Goal: Communication & Community: Answer question/provide support

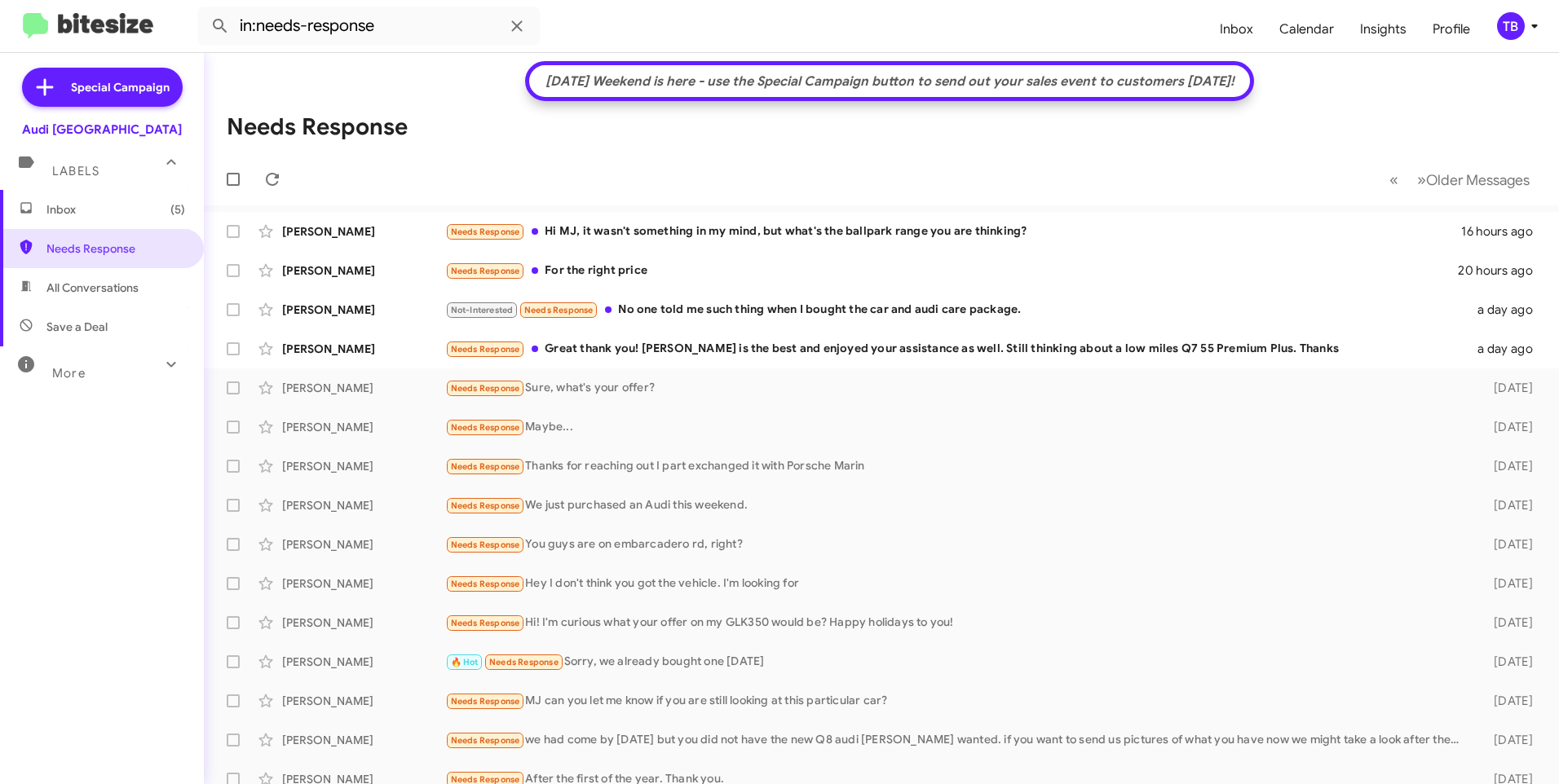
click at [809, 87] on div "[DATE] Weekend is here - use the Special Campaign button to send out your sales…" at bounding box center [890, 81] width 706 height 16
click at [662, 354] on div "Needs Response Great thank you! [PERSON_NAME] is the best and enjoyed your assi…" at bounding box center [962, 349] width 1036 height 19
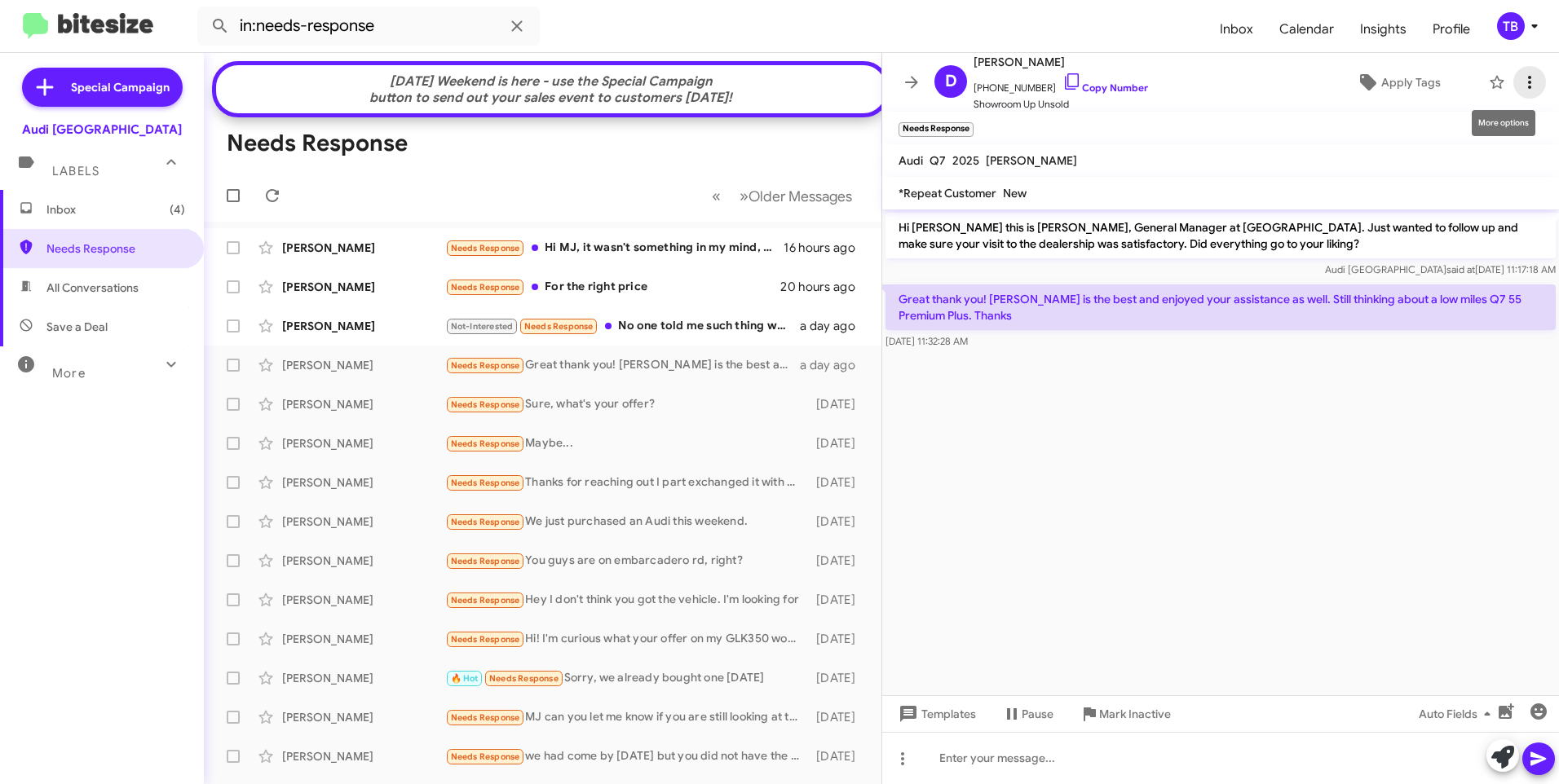
click at [1520, 75] on icon at bounding box center [1529, 82] width 19 height 19
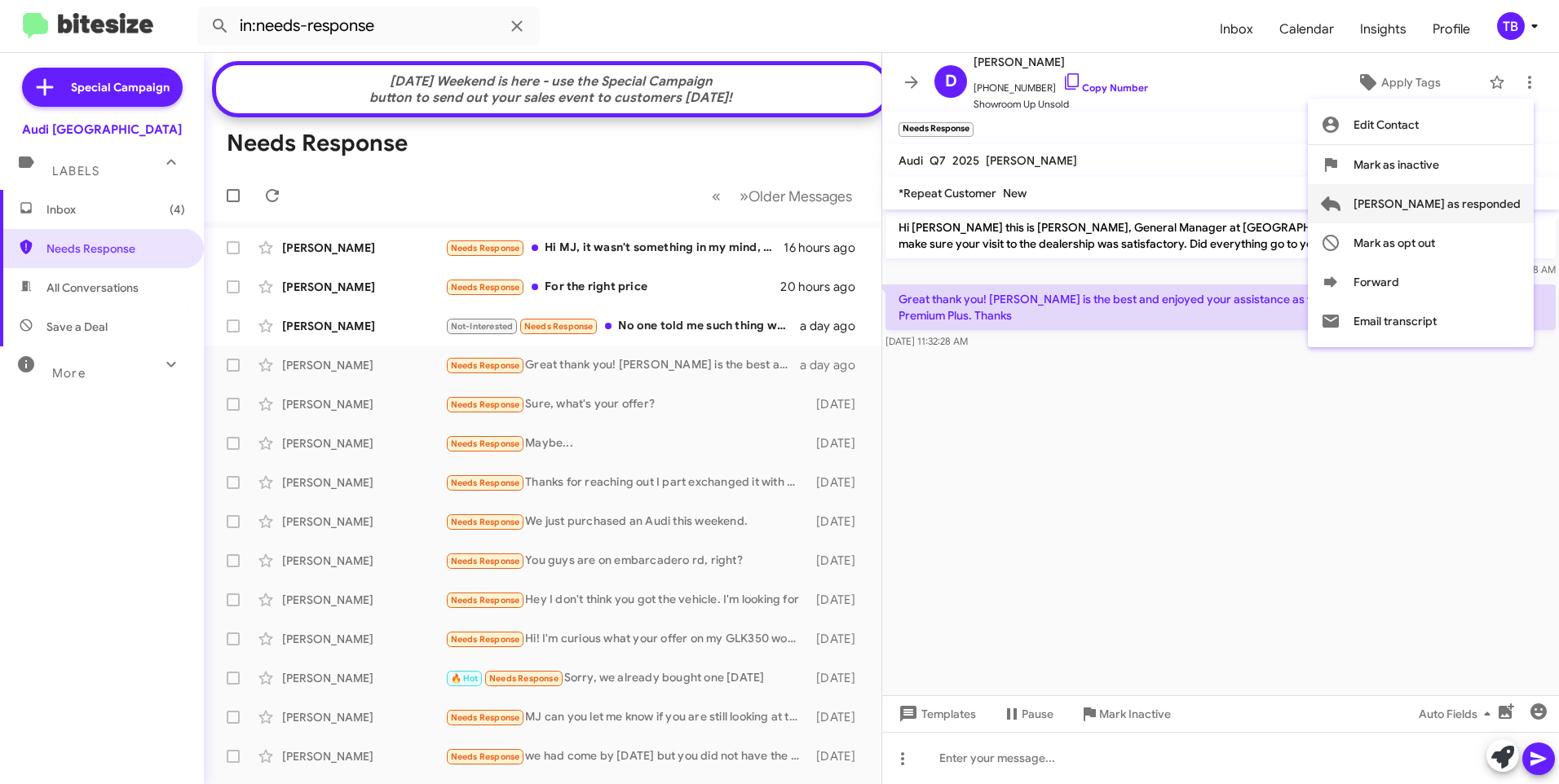
click at [1460, 214] on span "[PERSON_NAME] as responded" at bounding box center [1437, 203] width 167 height 39
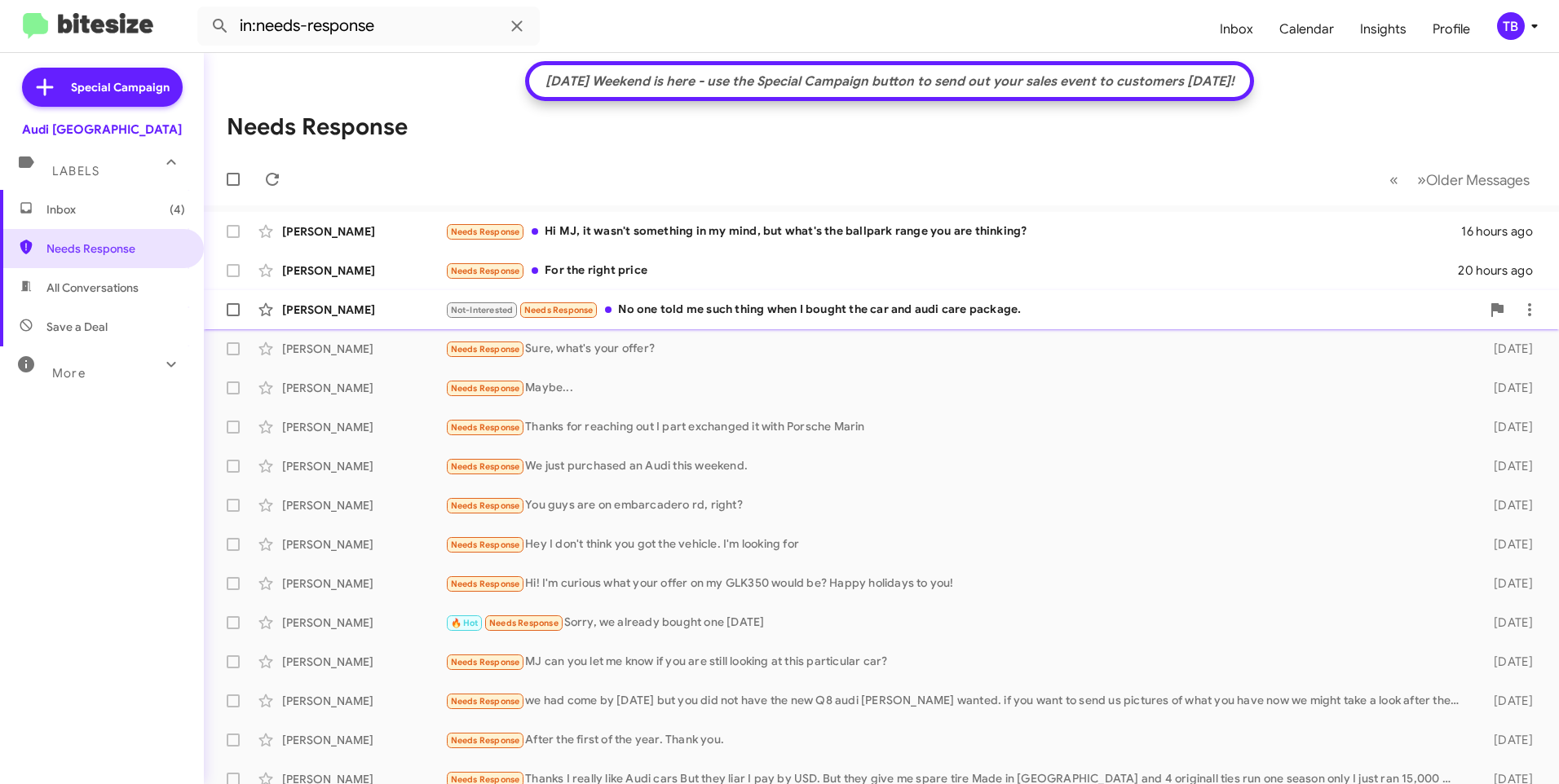
click at [708, 316] on div "Not-Interested Needs Response No one told me such thing when I bought the car a…" at bounding box center [962, 310] width 1036 height 19
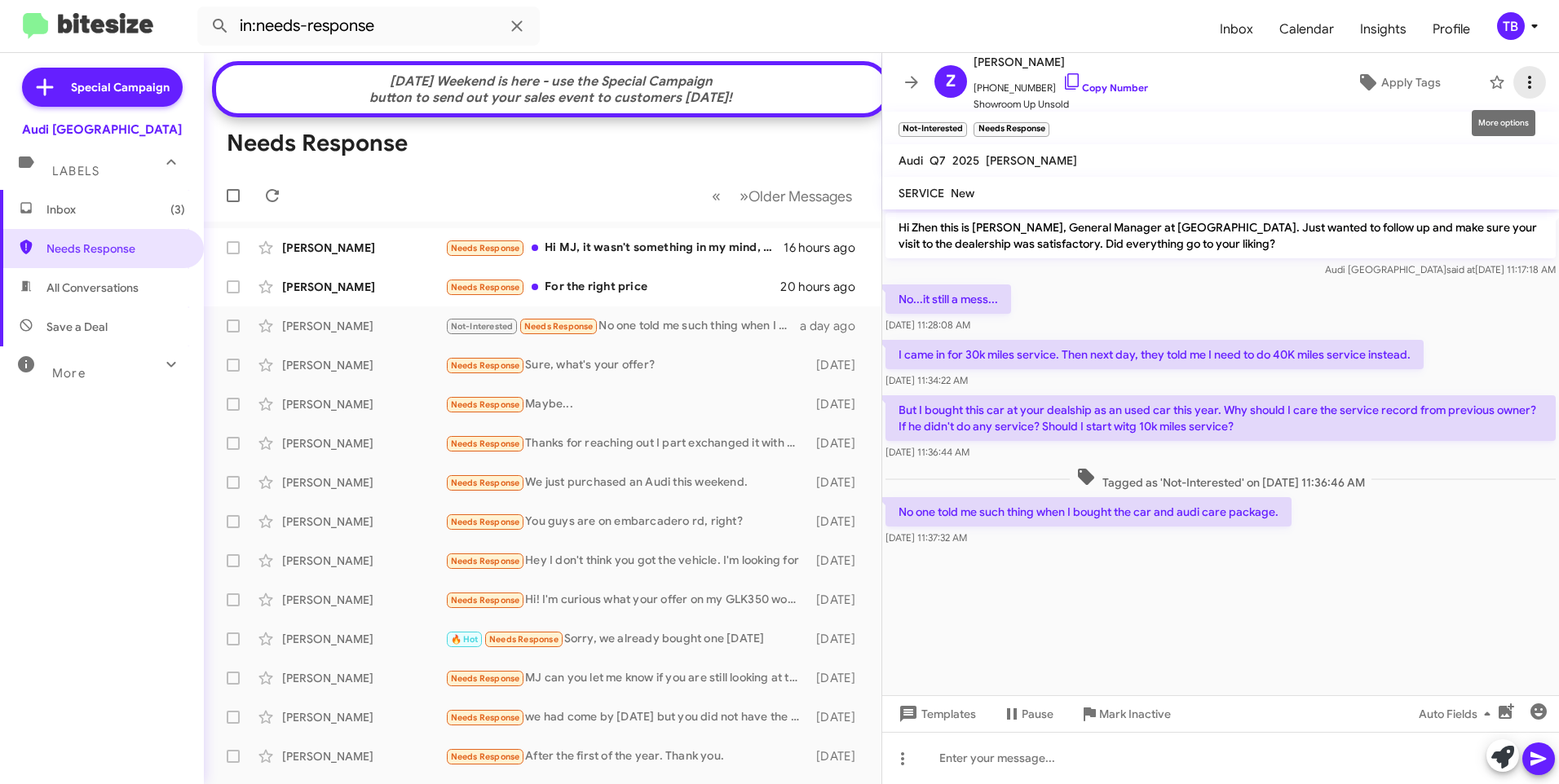
click at [1525, 86] on icon at bounding box center [1529, 82] width 19 height 19
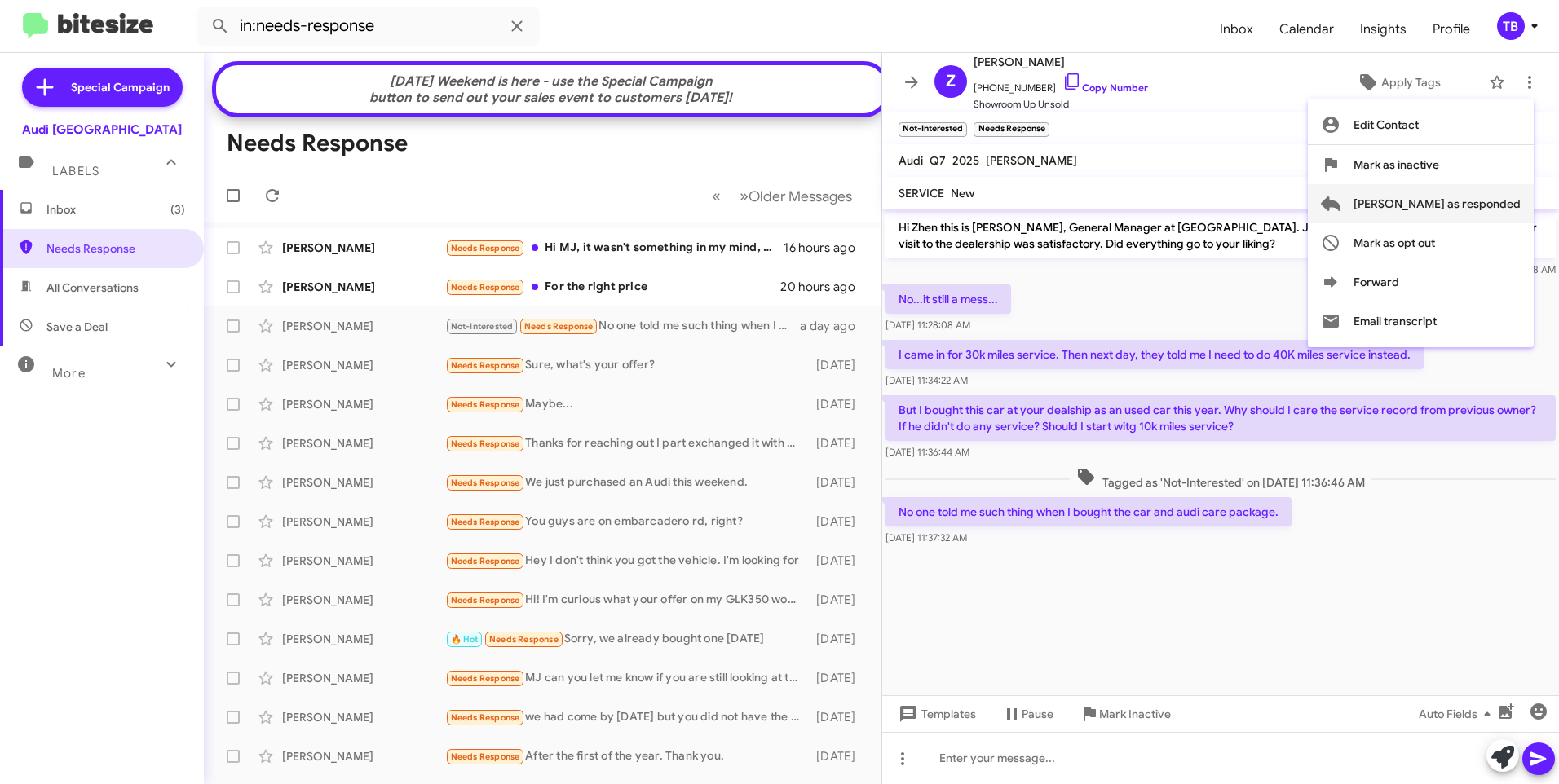
click at [1484, 200] on span "[PERSON_NAME] as responded" at bounding box center [1437, 203] width 167 height 39
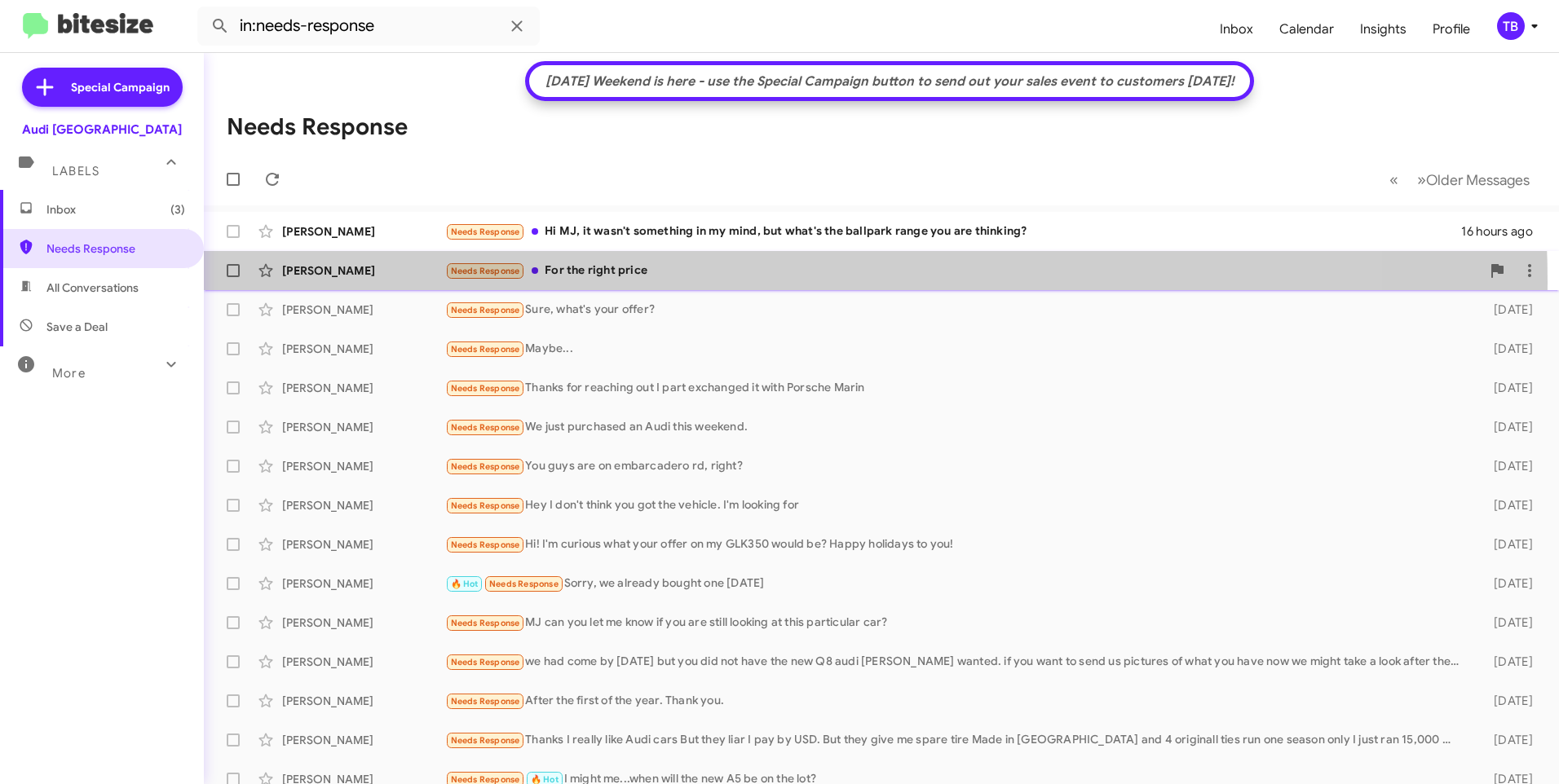
click at [739, 281] on div "[PERSON_NAME] Needs Response For the right price 20 hours ago" at bounding box center [881, 270] width 1329 height 33
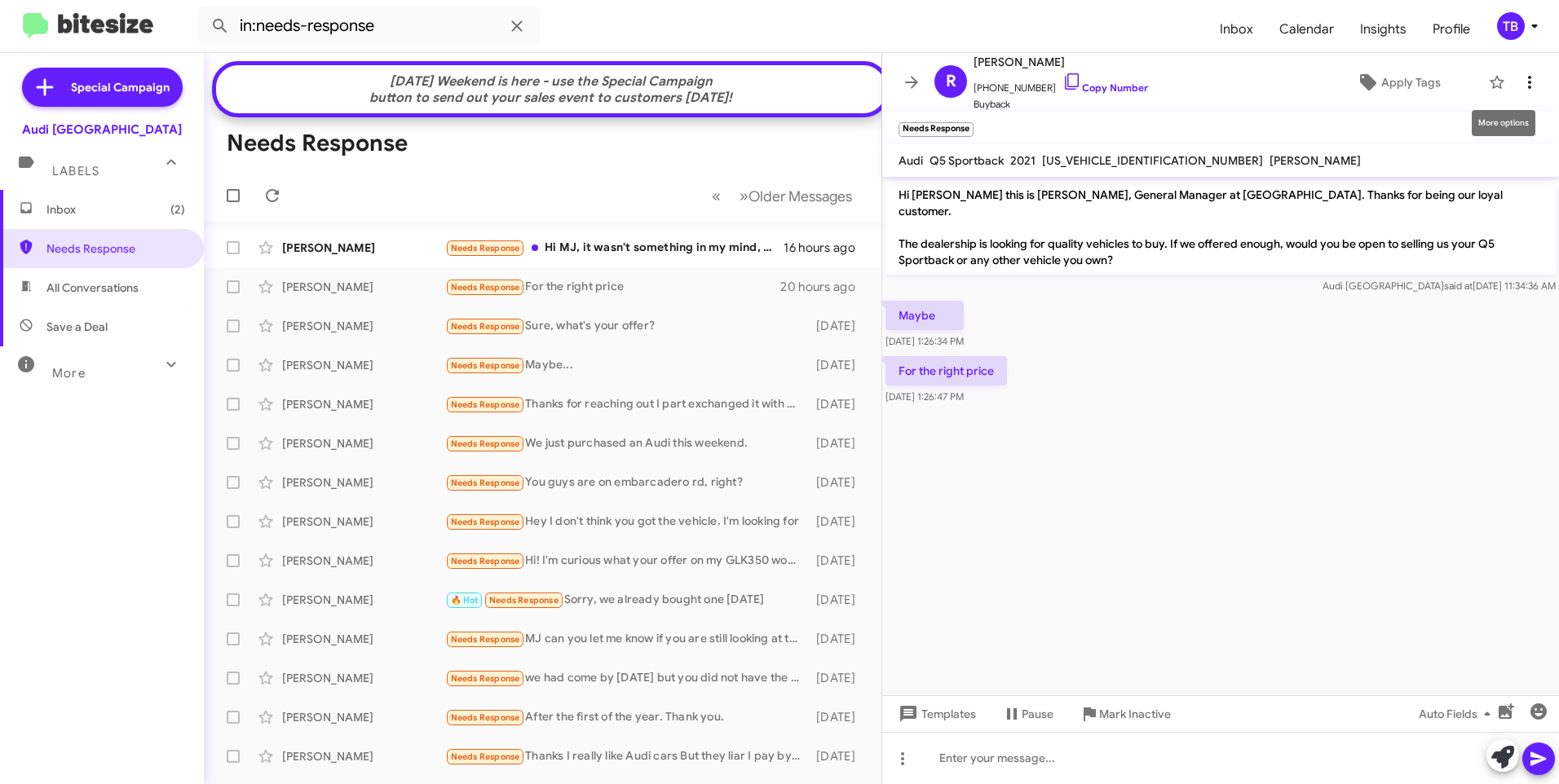
click at [1526, 84] on icon at bounding box center [1529, 82] width 19 height 19
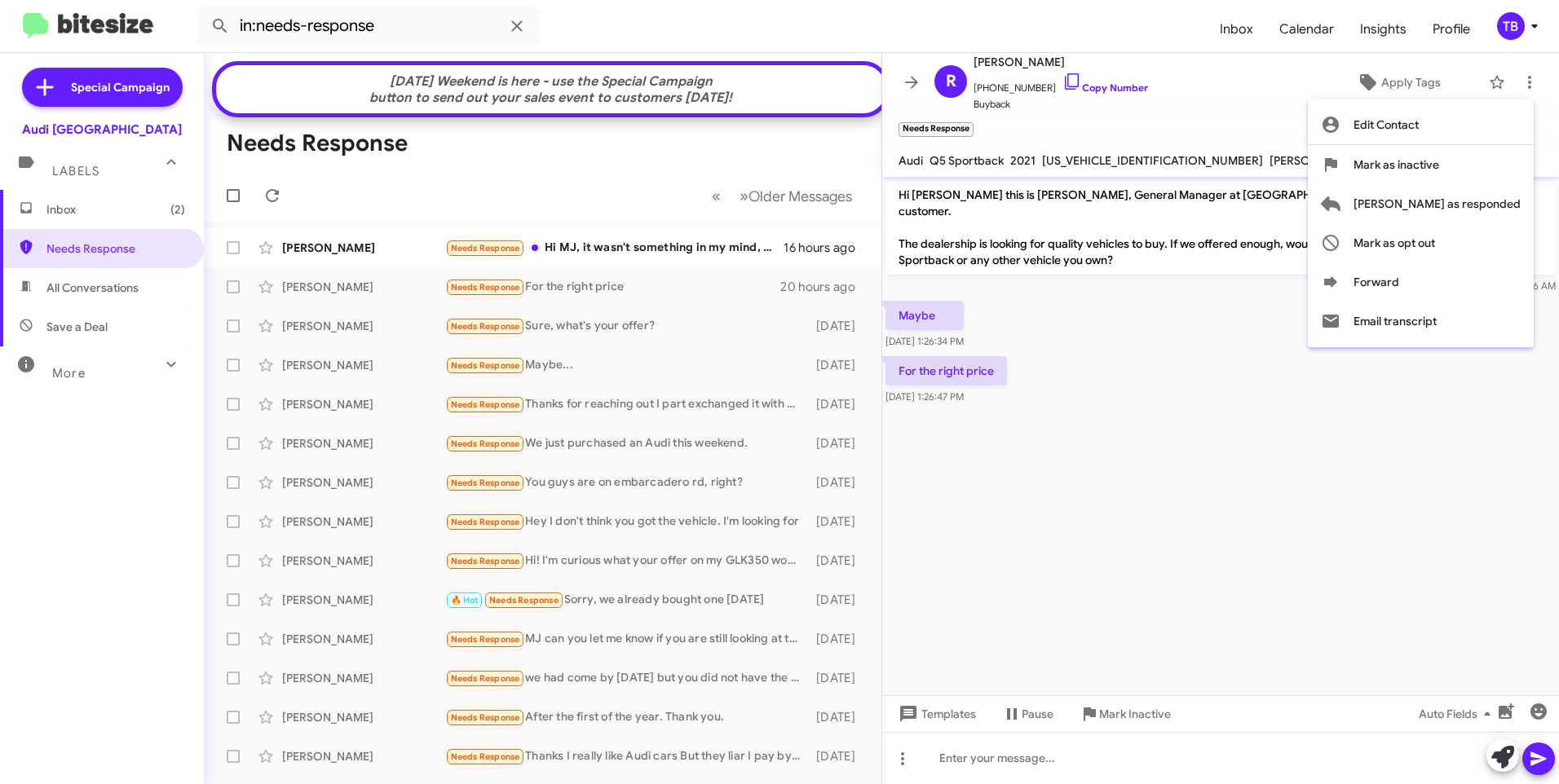
click at [1461, 206] on span "[PERSON_NAME] as responded" at bounding box center [1437, 203] width 167 height 39
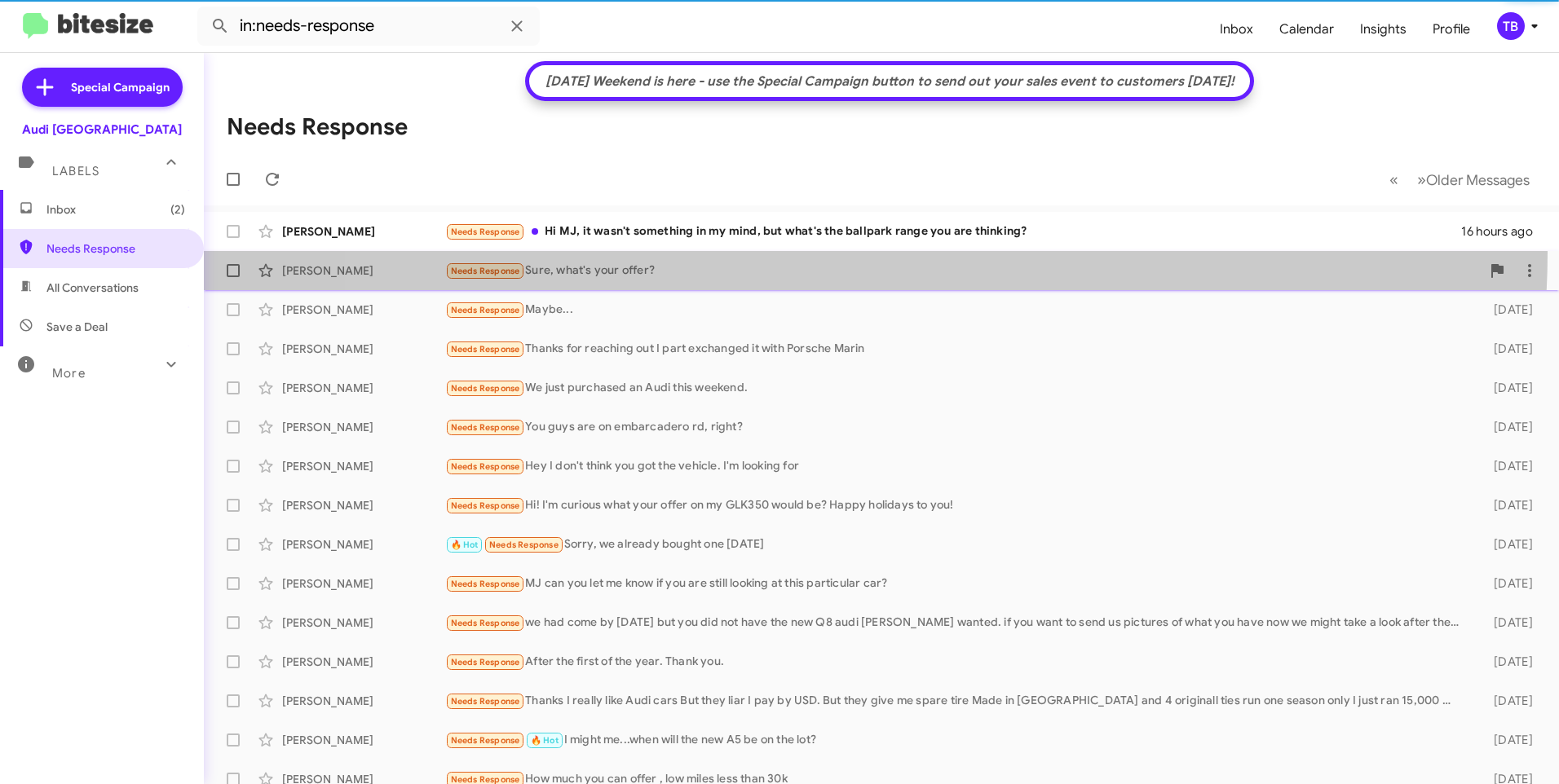
click at [842, 252] on span "[PERSON_NAME] Needs Response Sure, what's your offer? [DATE]" at bounding box center [882, 271] width 1356 height 39
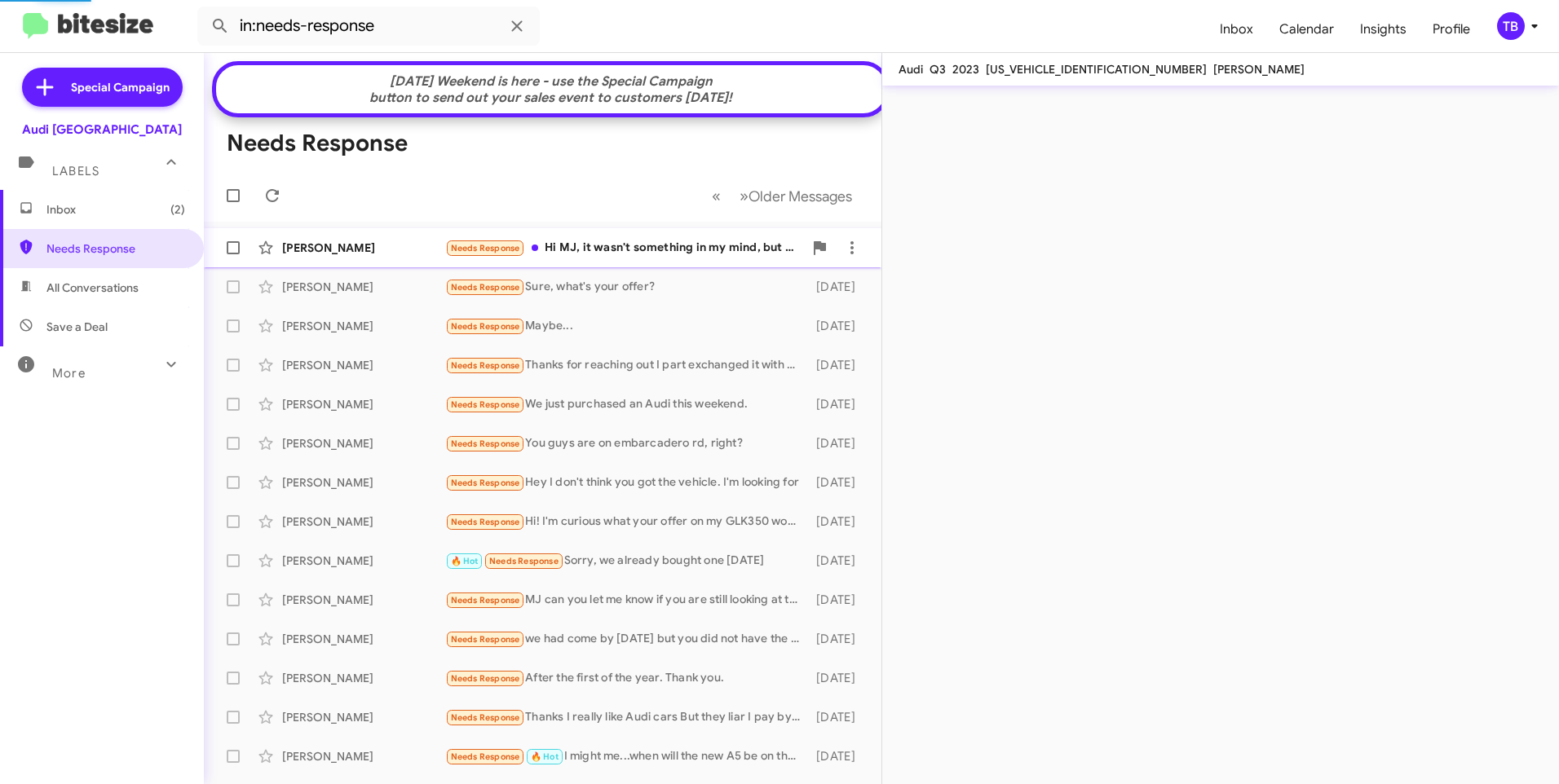
click at [706, 246] on div "[PERSON_NAME] Needs Response Hi MJ, it wasn't something in my mind, but what's …" at bounding box center [543, 247] width 652 height 33
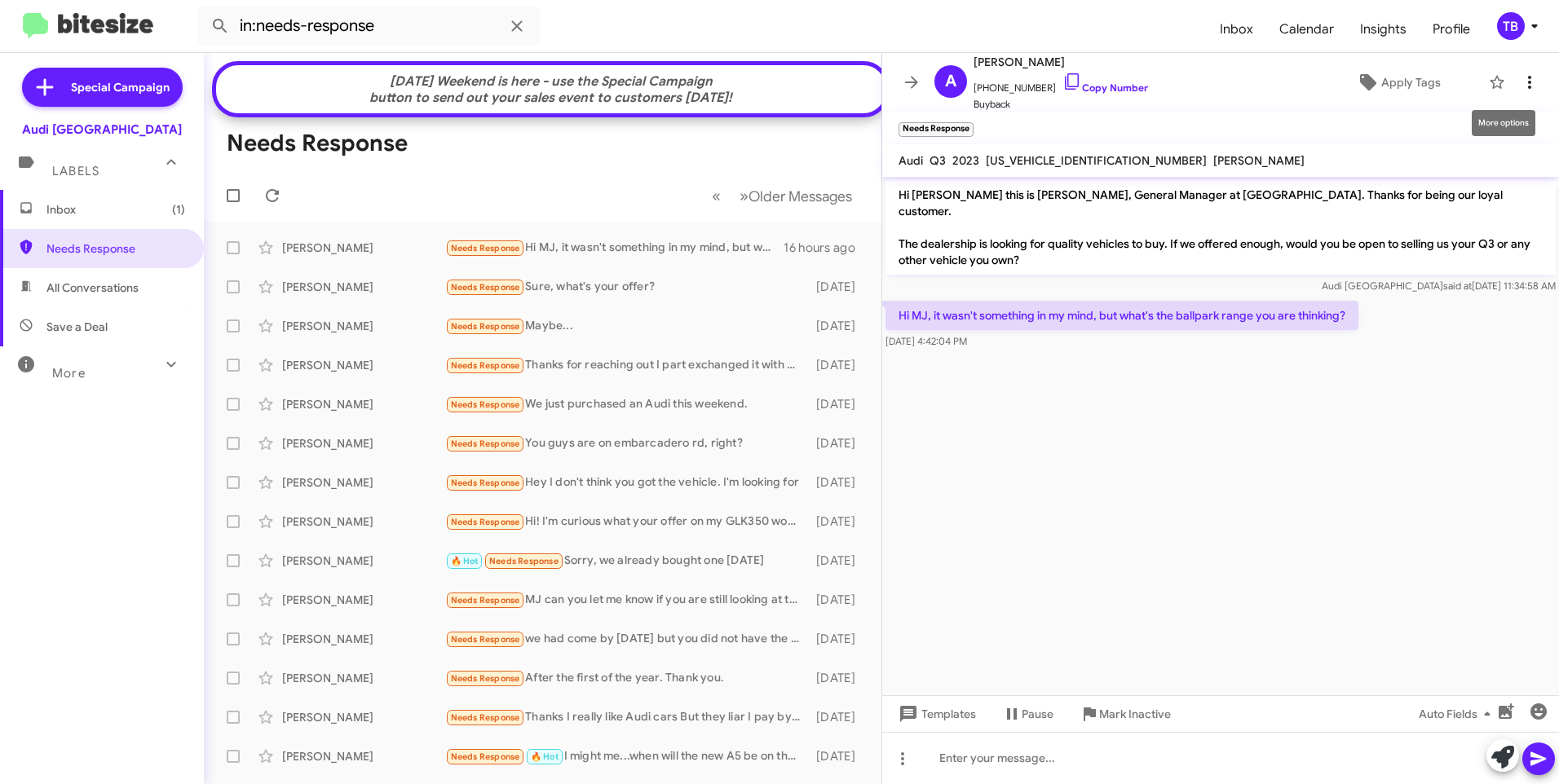
click at [1520, 79] on icon at bounding box center [1529, 82] width 19 height 19
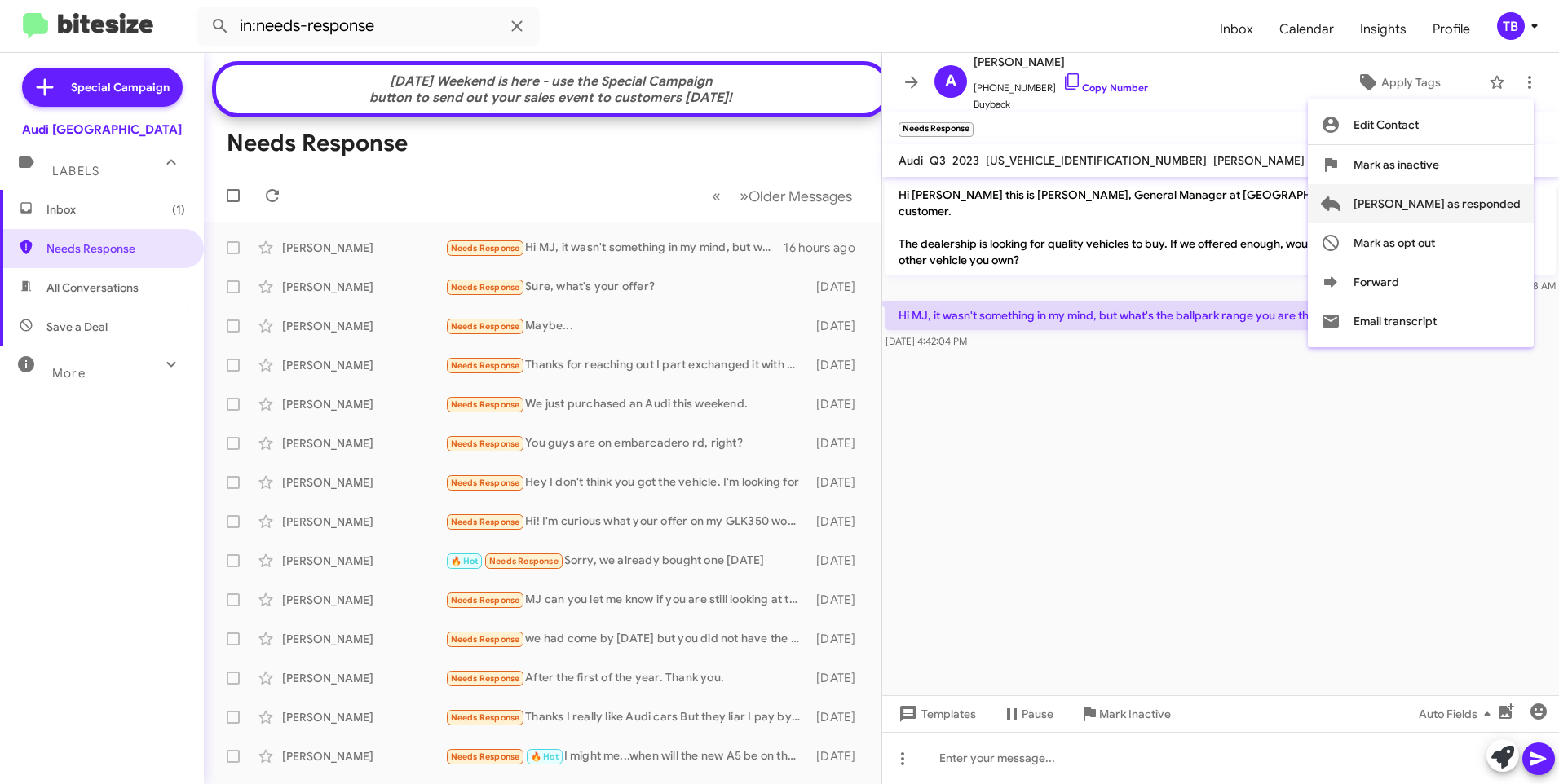
click at [1420, 221] on span "[PERSON_NAME] as responded" at bounding box center [1437, 203] width 167 height 39
